Goal: Information Seeking & Learning: Learn about a topic

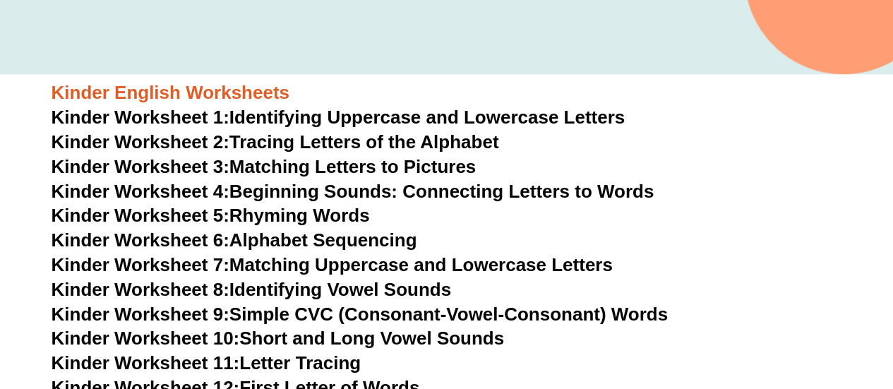
click at [409, 141] on link "Kinder Worksheet 2: Tracing Letters of the Alphabet" at bounding box center [276, 141] width 448 height 21
click at [429, 169] on link "Kinder Worksheet 3: Matching Letters to Pictures" at bounding box center [264, 166] width 425 height 21
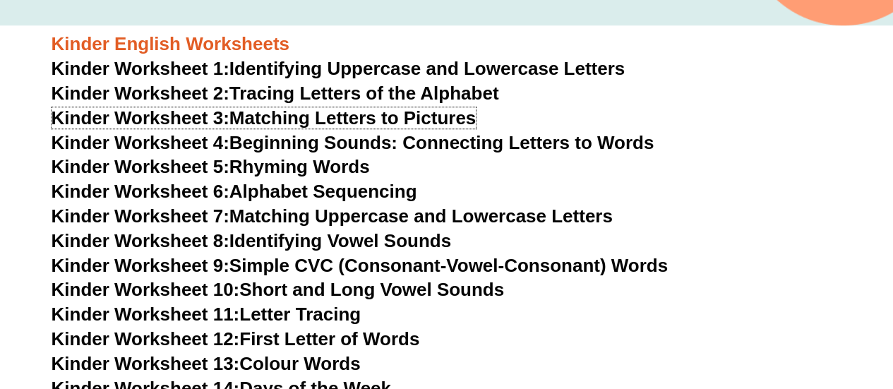
scroll to position [494, 0]
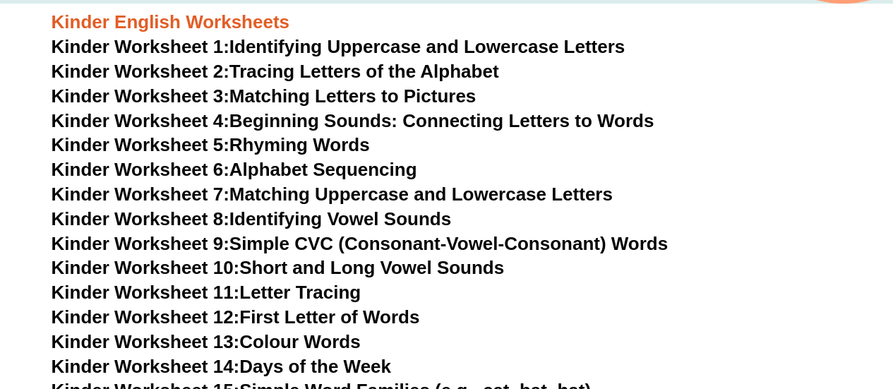
click at [566, 121] on link "Kinder Worksheet 4: Beginning Sounds: Connecting Letters to Words" at bounding box center [353, 120] width 603 height 21
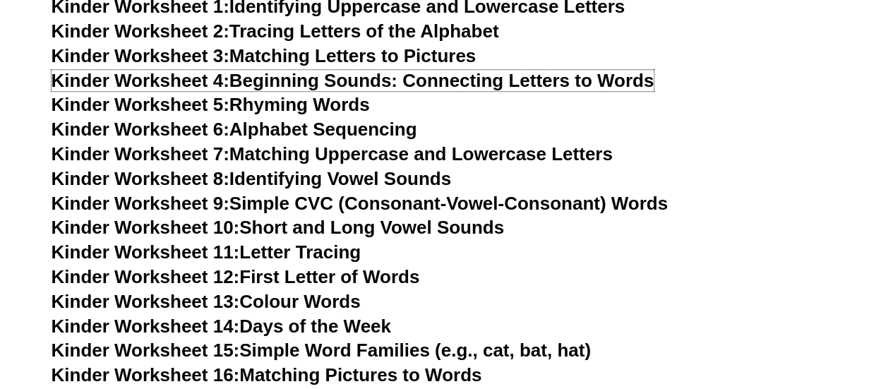
scroll to position [564, 0]
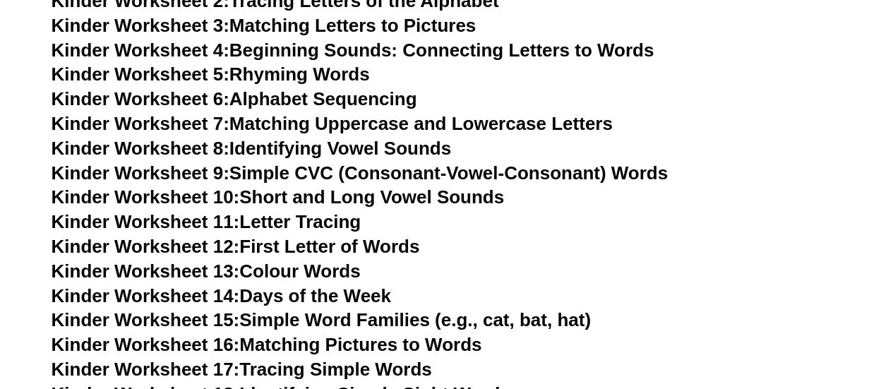
click at [339, 220] on link "Kinder Worksheet 11: Letter Tracing" at bounding box center [207, 221] width 310 height 21
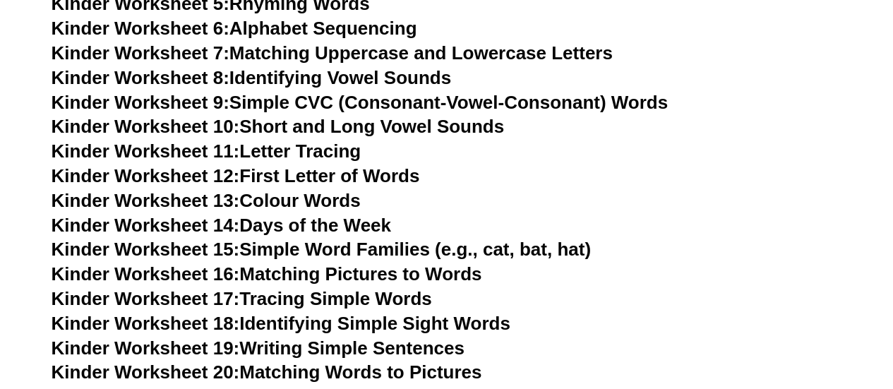
click at [369, 175] on link "Kinder Worksheet 12: First Letter of Words" at bounding box center [236, 175] width 369 height 21
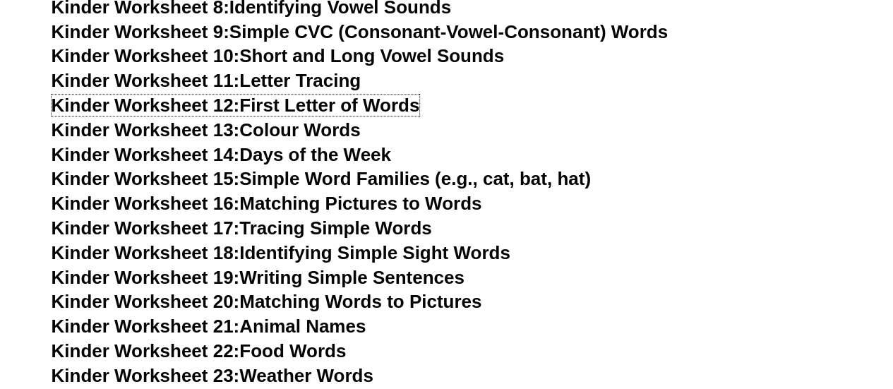
scroll to position [776, 0]
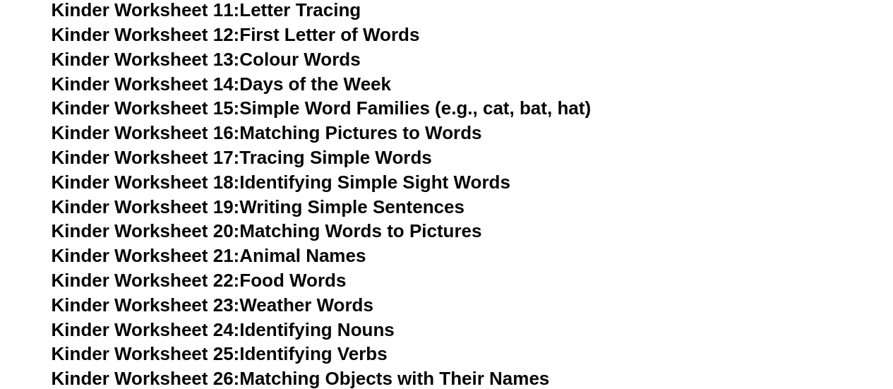
click at [391, 114] on link "Kinder Worksheet 15: Simple Word Families (e.g., cat, bat, hat)" at bounding box center [322, 107] width 540 height 21
click at [347, 159] on link "Kinder Worksheet 17: Tracing Simple Words" at bounding box center [242, 157] width 381 height 21
click at [436, 181] on link "Kinder Worksheet 18: Identifying Simple Sight Words" at bounding box center [281, 182] width 459 height 21
click at [387, 205] on link "Kinder Worksheet 19: Writing Simple Sentences" at bounding box center [258, 206] width 413 height 21
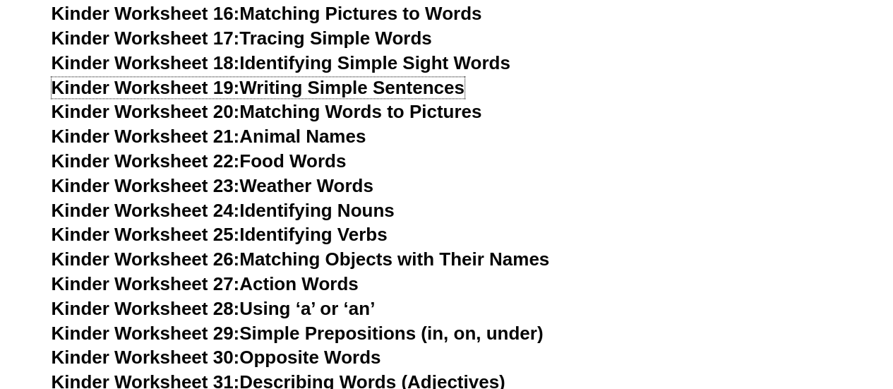
scroll to position [917, 0]
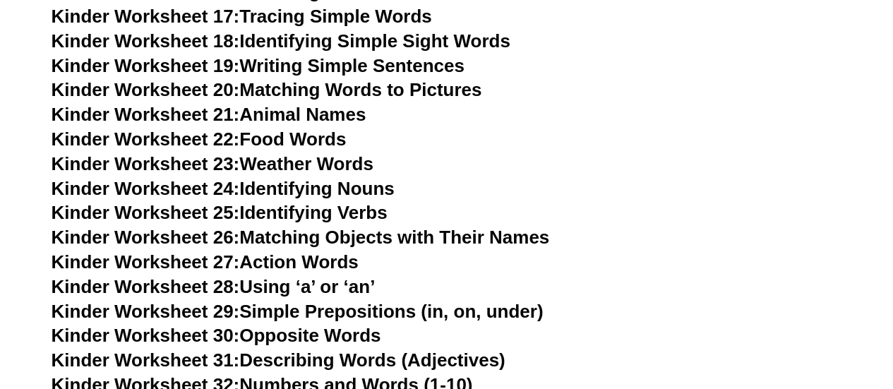
click at [389, 193] on link "Kinder Worksheet 24: Identifying Nouns" at bounding box center [223, 188] width 343 height 21
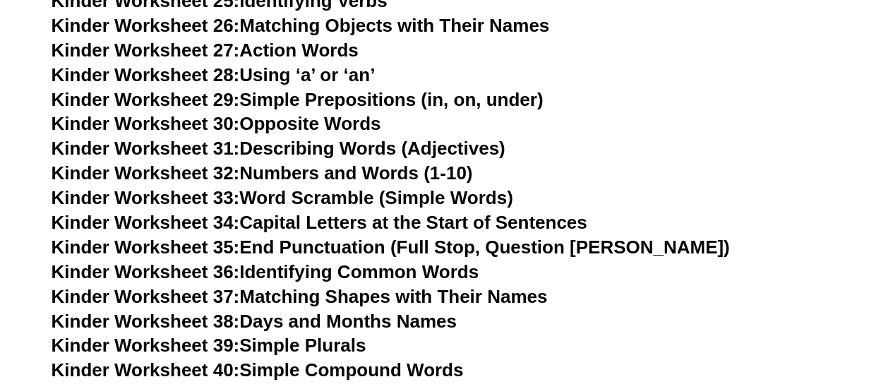
scroll to position [1200, 0]
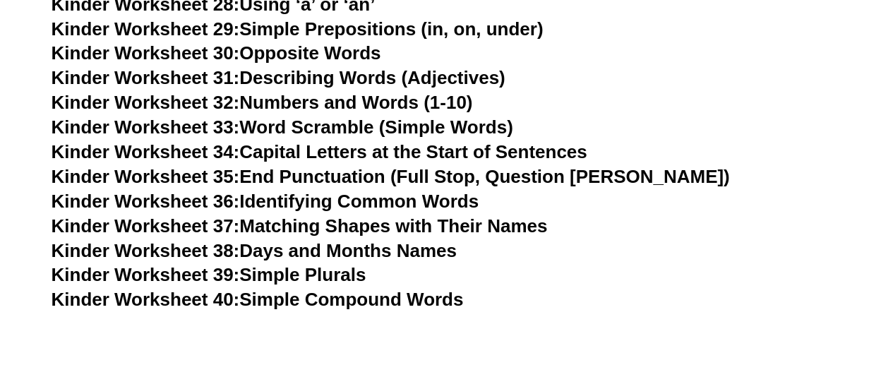
click at [429, 198] on link "Kinder Worksheet 36: Identifying Common Words" at bounding box center [265, 200] width 427 height 21
click at [534, 225] on link "Kinder Worksheet 37: Matching Shapes with Their Names" at bounding box center [300, 225] width 496 height 21
click at [316, 275] on link "Kinder Worksheet 39: Simple Plurals" at bounding box center [209, 273] width 315 height 21
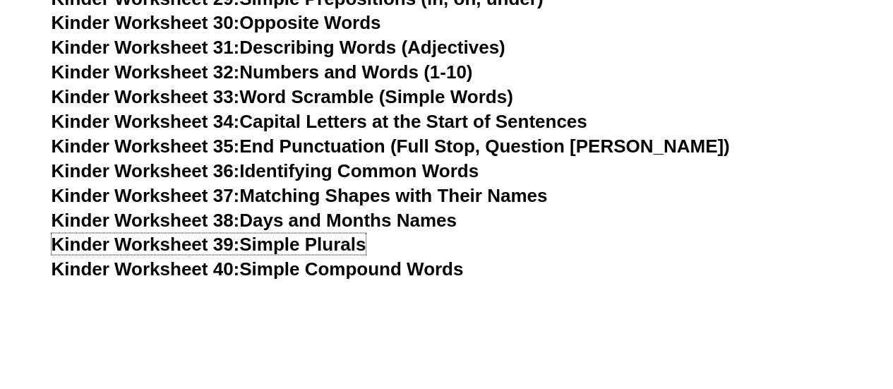
scroll to position [1270, 0]
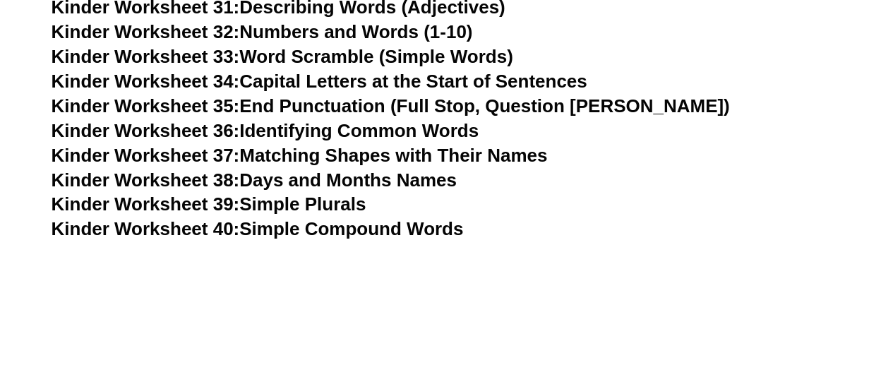
click at [437, 227] on link "Kinder Worksheet 40: Simple Compound Words" at bounding box center [258, 228] width 412 height 21
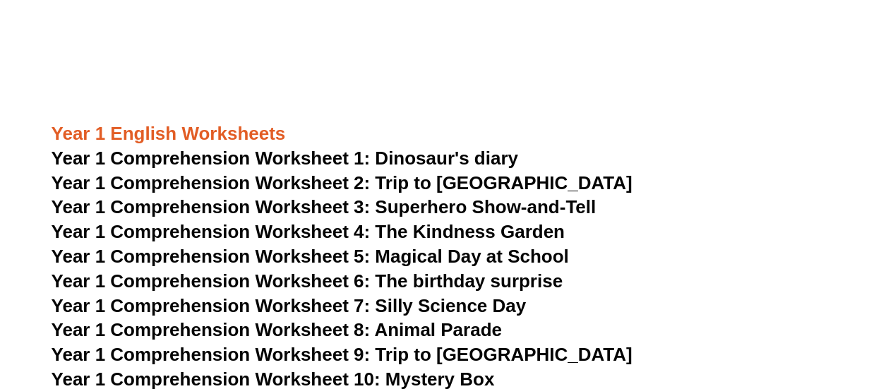
scroll to position [1694, 0]
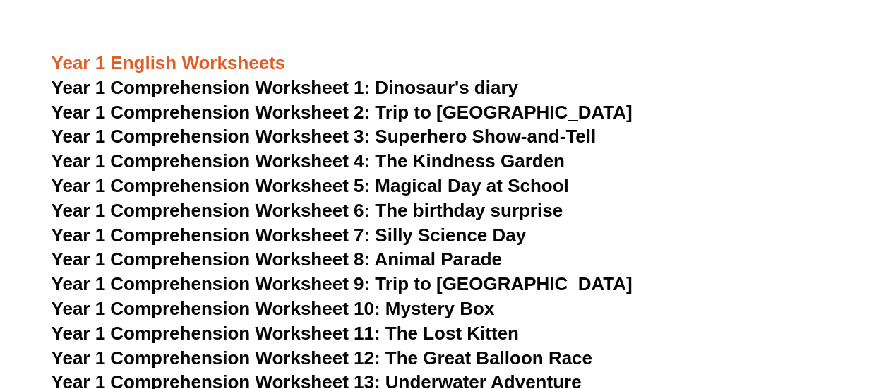
click at [459, 93] on span "Year 1 Comprehension Worksheet 1: Dinosaur's diary" at bounding box center [285, 87] width 467 height 21
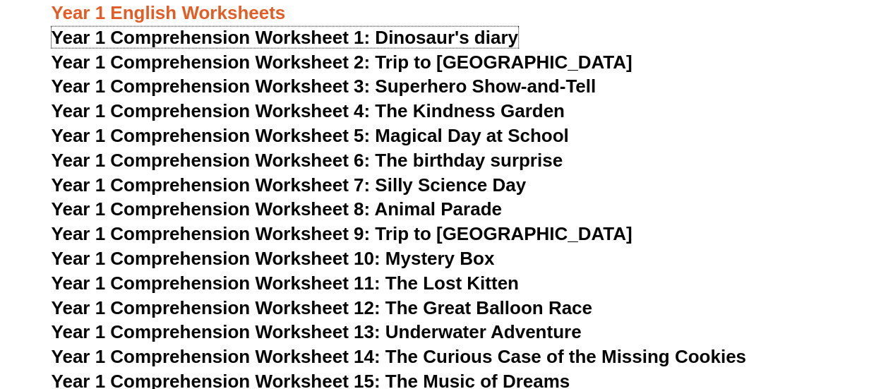
scroll to position [1765, 0]
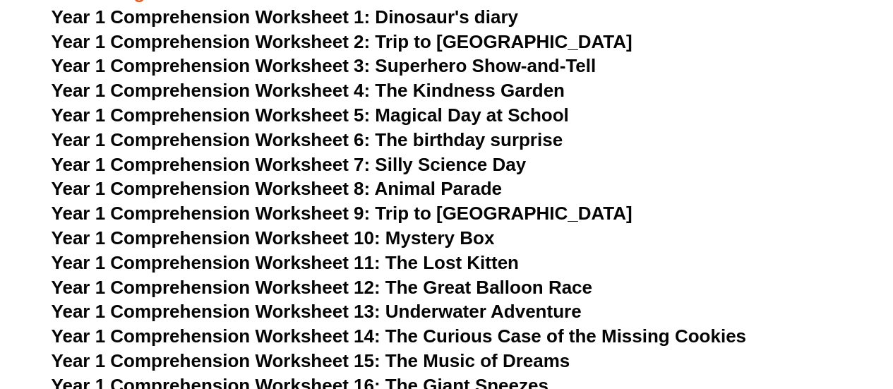
click at [508, 119] on span "Year 1 Comprehension Worksheet 5: Magical Day at School" at bounding box center [311, 115] width 518 height 21
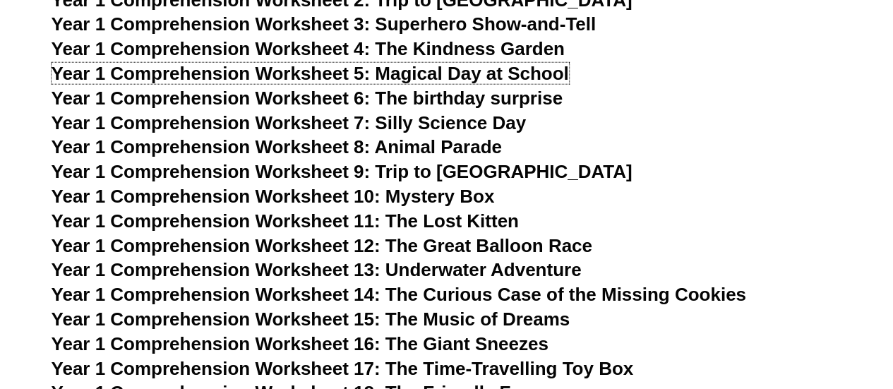
scroll to position [1835, 0]
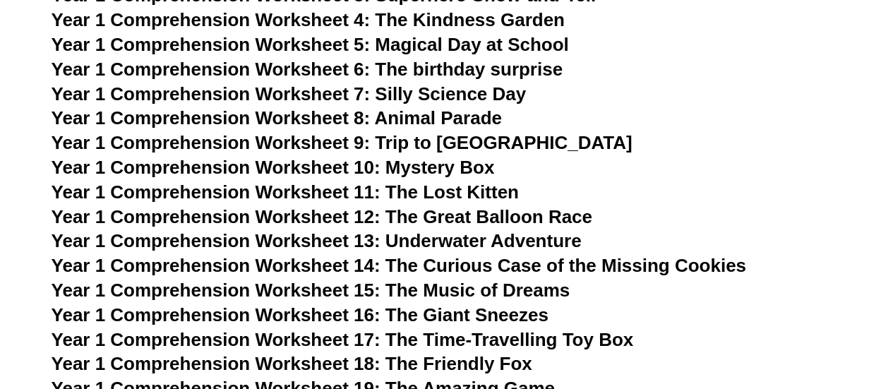
click at [330, 139] on span "Year 1 Comprehension Worksheet 9: Trip to [GEOGRAPHIC_DATA]" at bounding box center [342, 142] width 581 height 21
click at [708, 309] on h3 "Year 1 Comprehension Worksheet 16: The Giant Sneezes" at bounding box center [447, 316] width 791 height 24
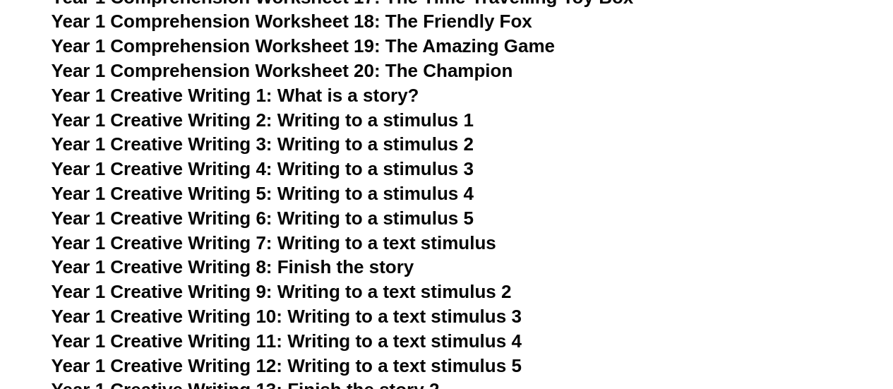
scroll to position [2259, 0]
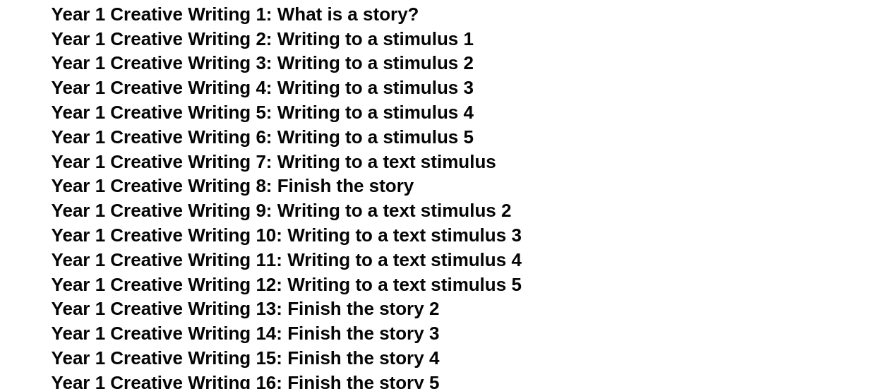
click at [432, 40] on span "Year 1 Creative Writing 2: Writing to a stimulus 1" at bounding box center [263, 38] width 422 height 21
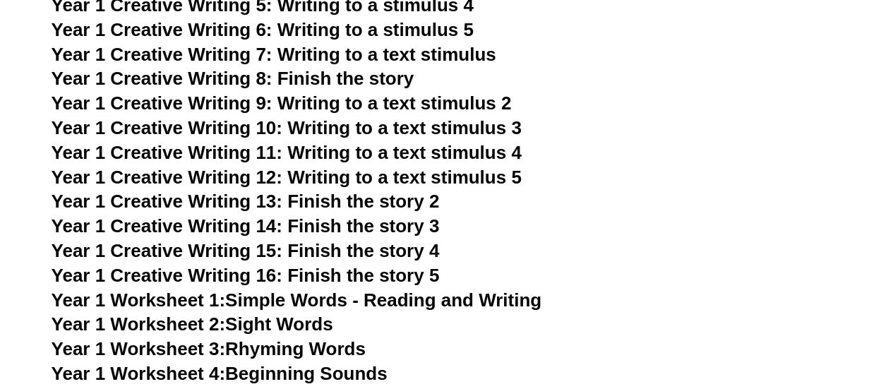
scroll to position [2400, 0]
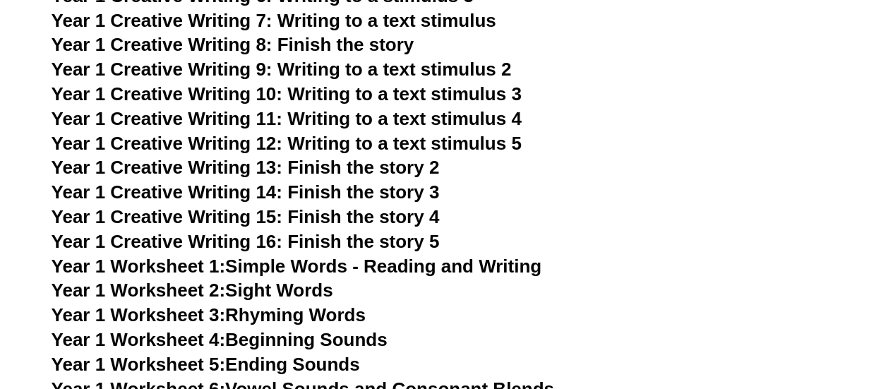
click at [384, 162] on span "Year 1 Creative Writing 13: Finish the story 2" at bounding box center [246, 167] width 388 height 21
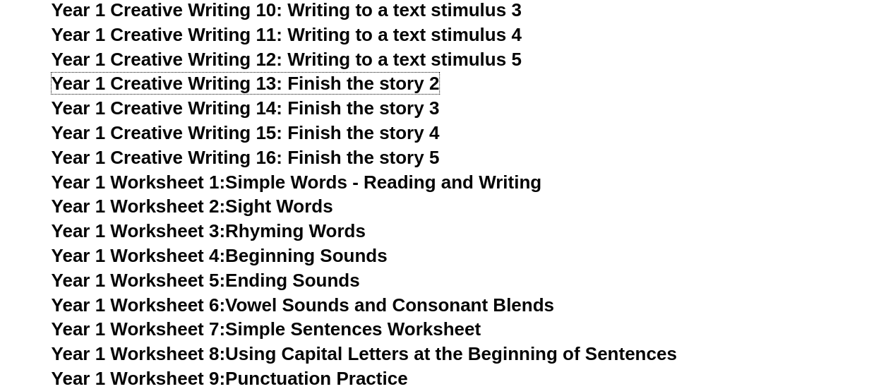
scroll to position [2542, 0]
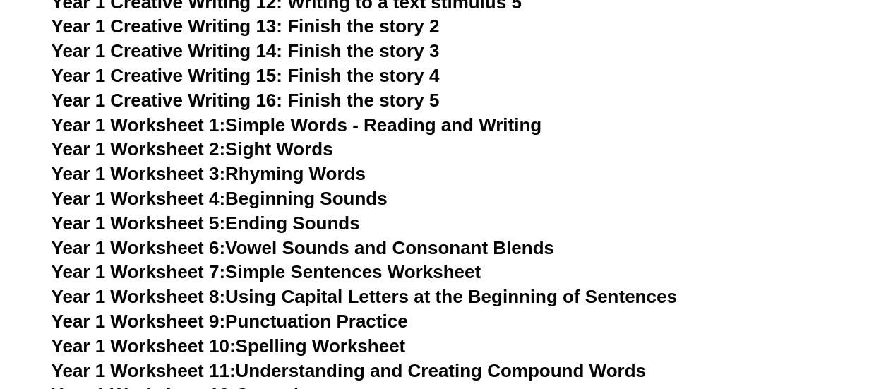
click at [274, 147] on link "Year 1 Worksheet 2: Sight Words" at bounding box center [193, 148] width 282 height 21
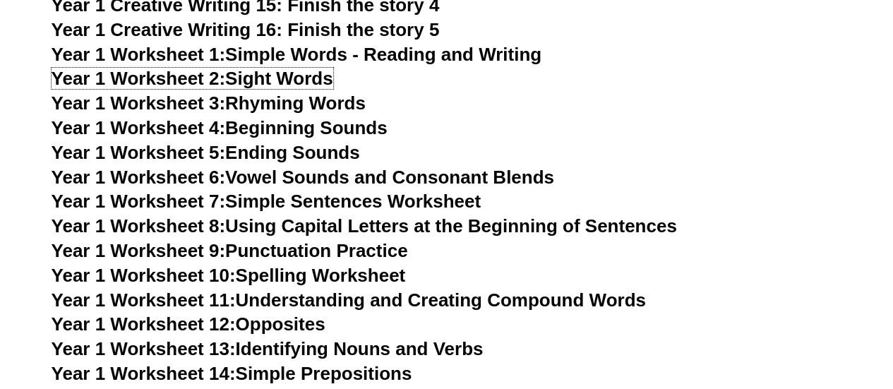
scroll to position [2683, 0]
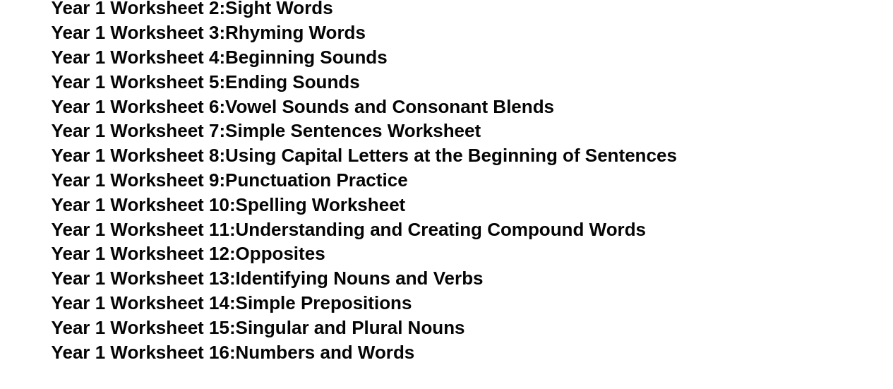
click at [369, 207] on link "Year 1 Worksheet 10: Spelling Worksheet" at bounding box center [229, 204] width 355 height 21
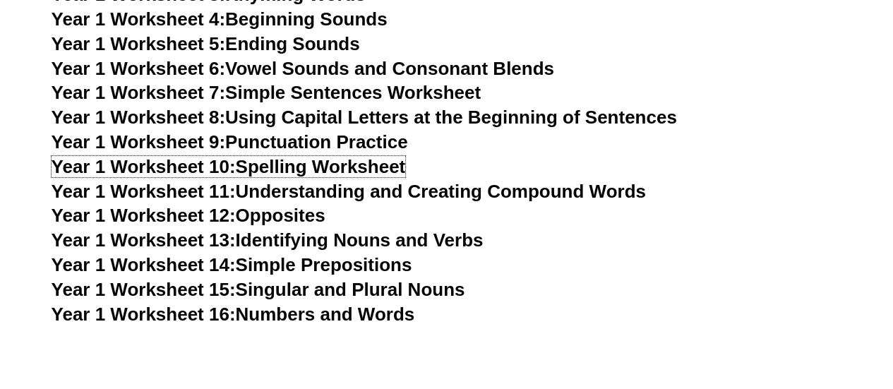
scroll to position [2754, 0]
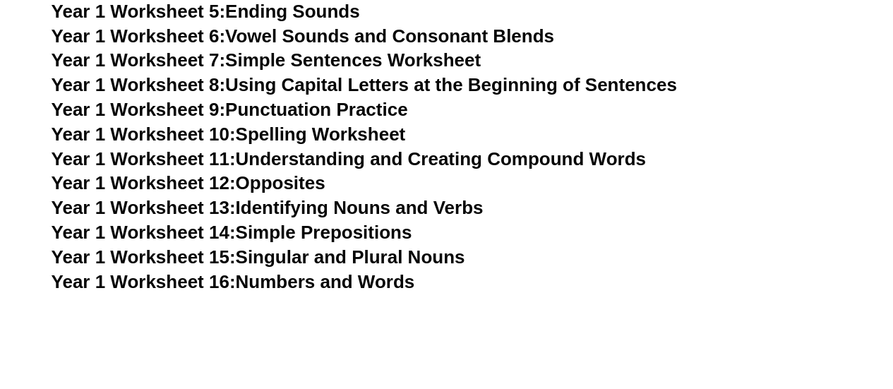
click at [480, 207] on link "Year 1 Worksheet 13: Identifying Nouns and Verbs" at bounding box center [268, 207] width 432 height 21
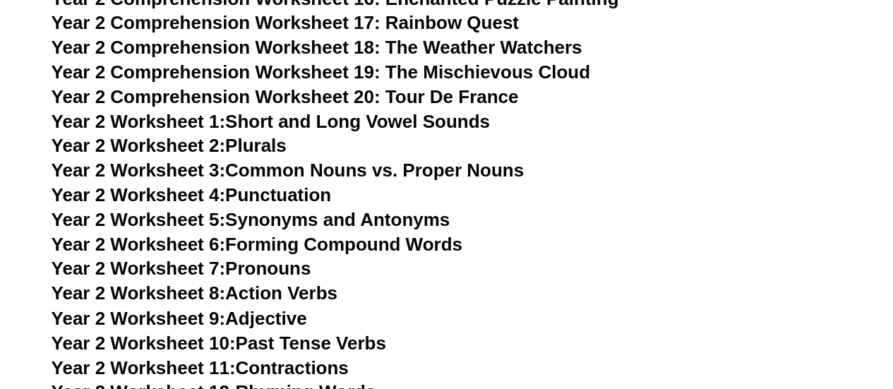
scroll to position [3742, 0]
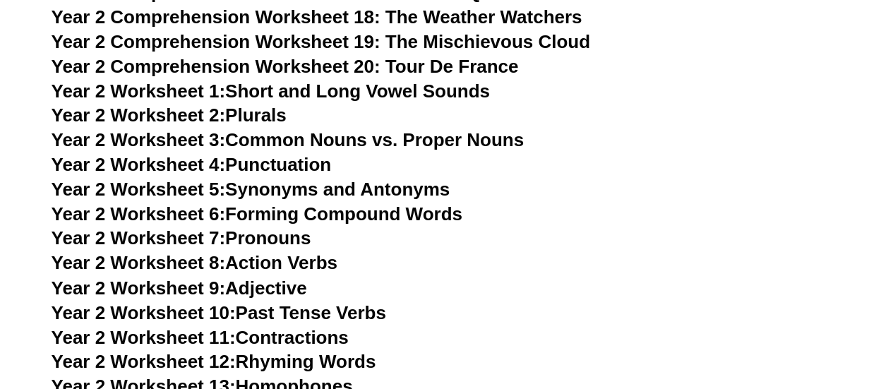
click at [256, 264] on link "Year 2 Worksheet 8: Action Verbs" at bounding box center [195, 262] width 286 height 21
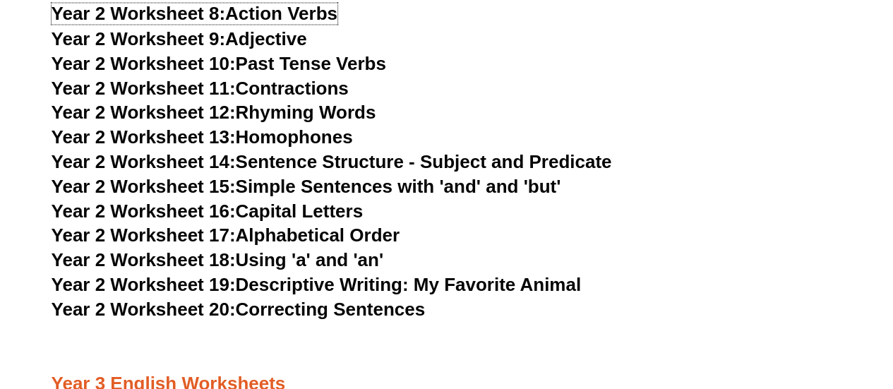
scroll to position [4025, 0]
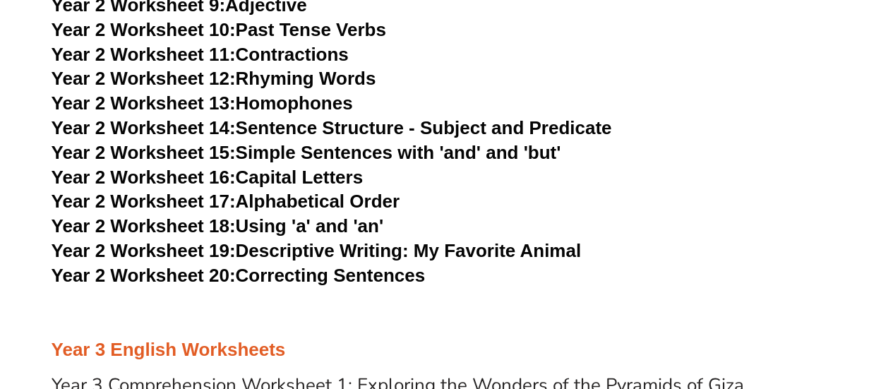
click at [383, 206] on link "Year 2 Worksheet 17: Alphabetical Order" at bounding box center [226, 201] width 348 height 21
click at [346, 230] on link "Year 2 Worksheet 18: Using 'a' and 'an'" at bounding box center [218, 225] width 332 height 21
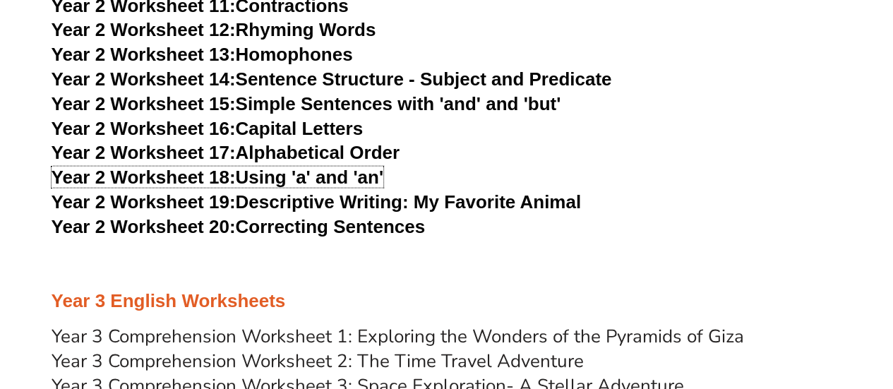
scroll to position [4095, 0]
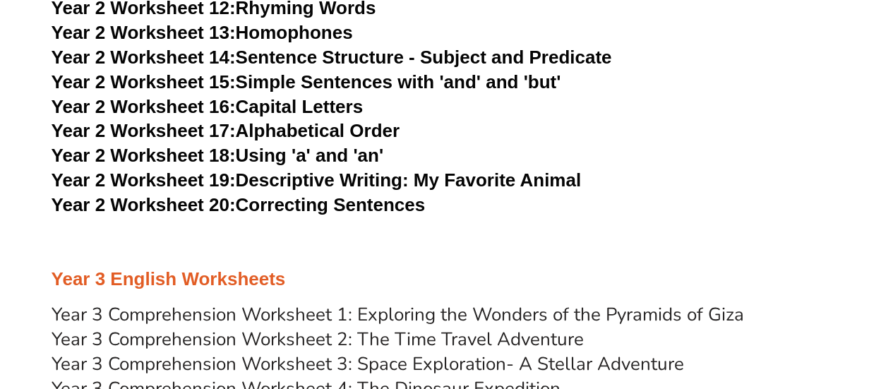
click at [422, 209] on link "Year 2 Worksheet 20: Correcting Sentences" at bounding box center [239, 204] width 374 height 21
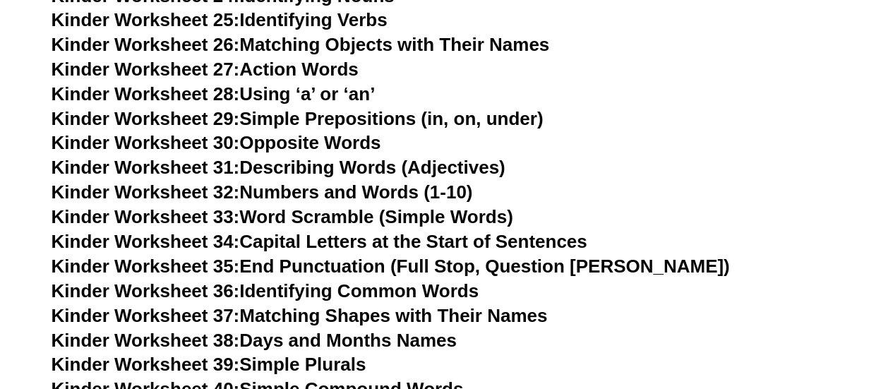
scroll to position [1149, 0]
